Goal: Task Accomplishment & Management: Use online tool/utility

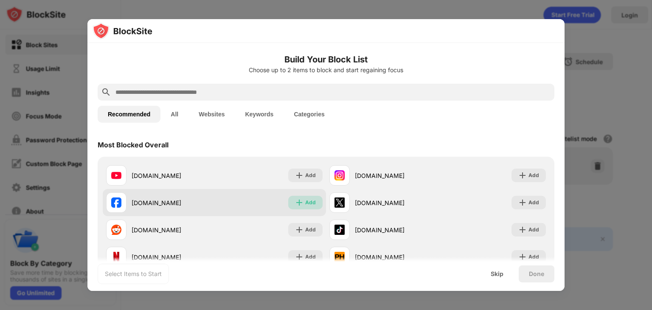
click at [297, 203] on img at bounding box center [299, 202] width 8 height 8
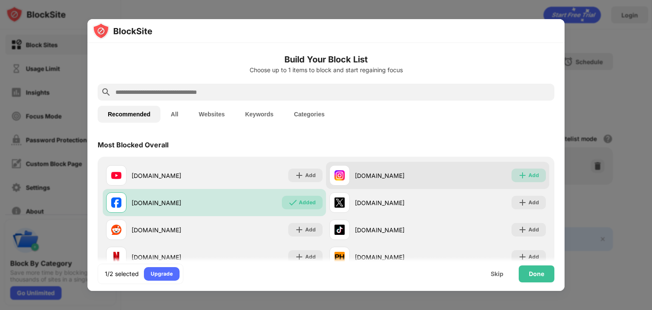
drag, startPoint x: 525, startPoint y: 173, endPoint x: 503, endPoint y: 172, distance: 21.7
click at [529, 173] on div "Add" at bounding box center [534, 175] width 11 height 8
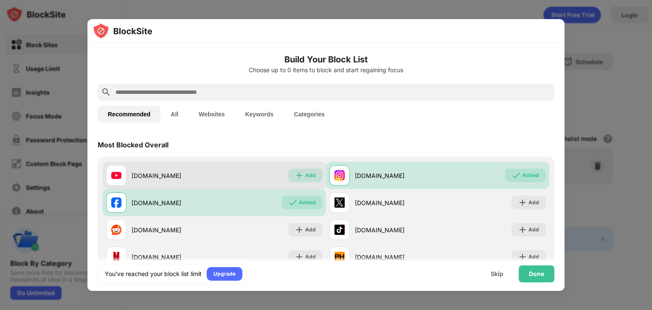
click at [305, 172] on div "Add" at bounding box center [310, 175] width 11 height 8
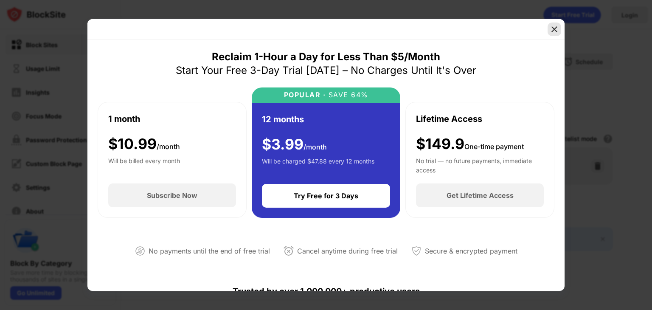
click at [556, 29] on img at bounding box center [554, 29] width 8 height 8
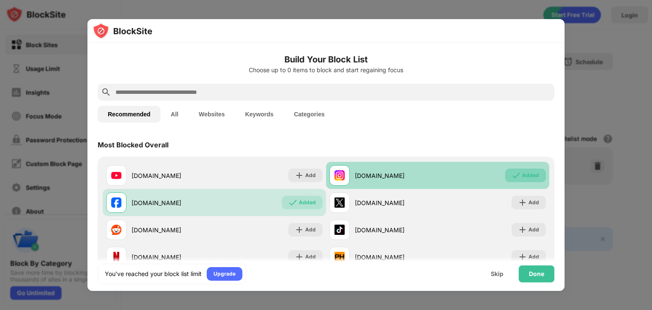
click at [522, 173] on div "Added" at bounding box center [530, 175] width 17 height 8
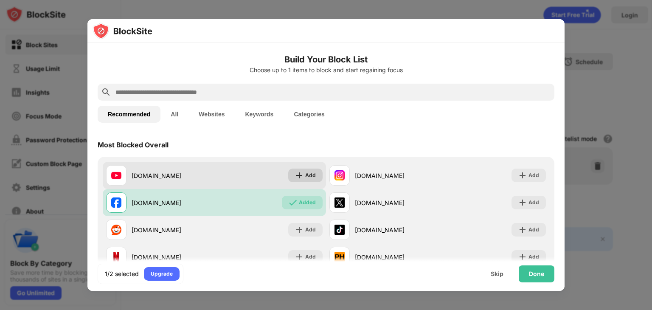
click at [302, 175] on div "Add" at bounding box center [305, 176] width 34 height 14
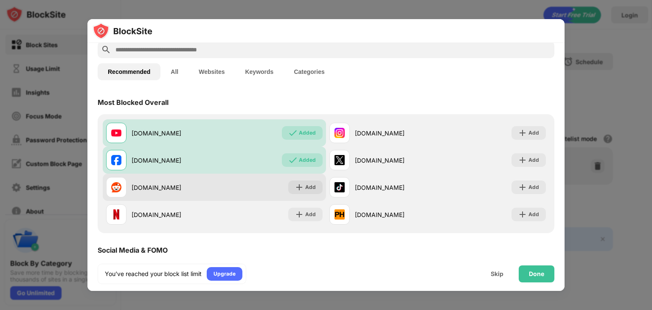
scroll to position [85, 0]
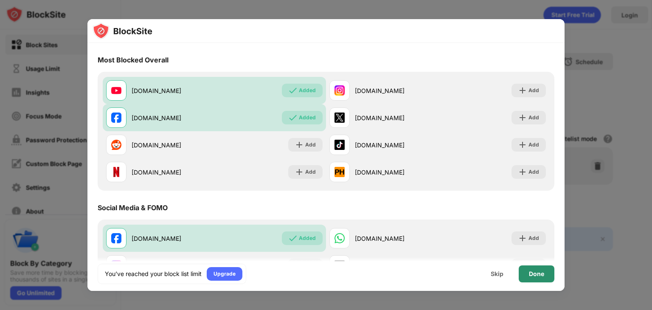
click at [526, 272] on div "Done" at bounding box center [537, 273] width 36 height 17
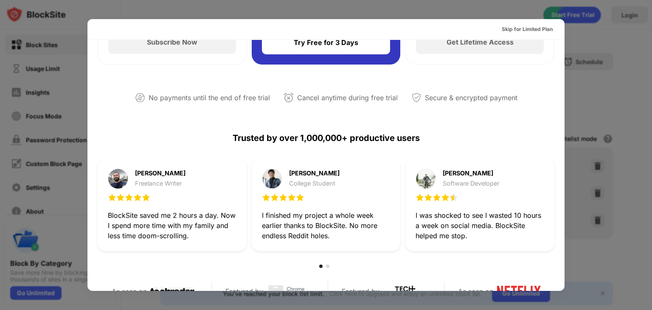
scroll to position [127, 0]
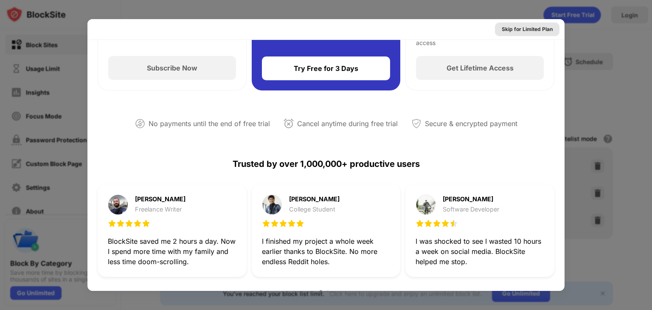
click at [527, 30] on div "Skip for Limited Plan" at bounding box center [527, 29] width 51 height 8
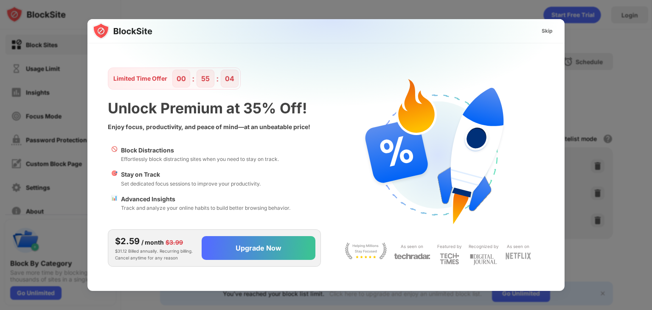
scroll to position [0, 0]
click at [547, 33] on div "Skip" at bounding box center [547, 31] width 11 height 8
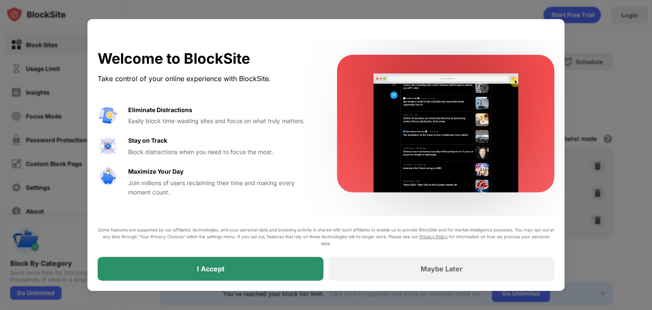
click at [251, 268] on div "I Accept" at bounding box center [211, 269] width 226 height 24
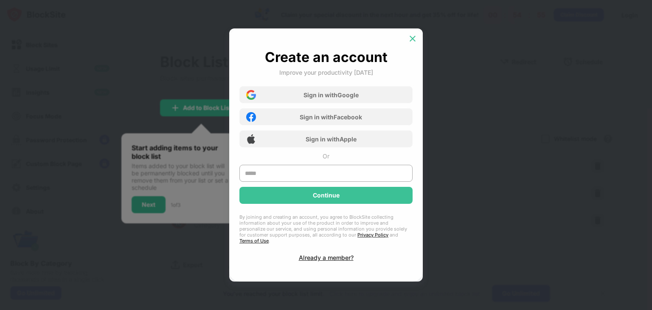
click at [412, 43] on img at bounding box center [413, 38] width 8 height 8
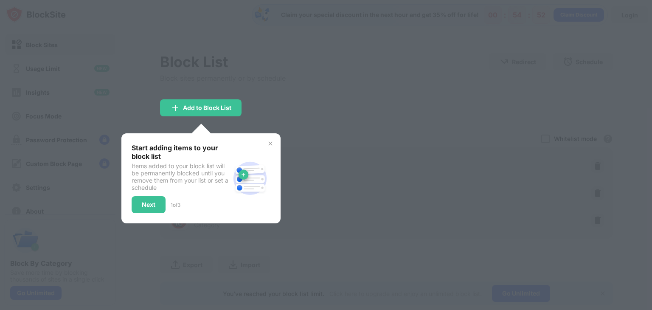
click at [273, 143] on img at bounding box center [270, 143] width 7 height 7
